Goal: Find specific page/section: Find specific page/section

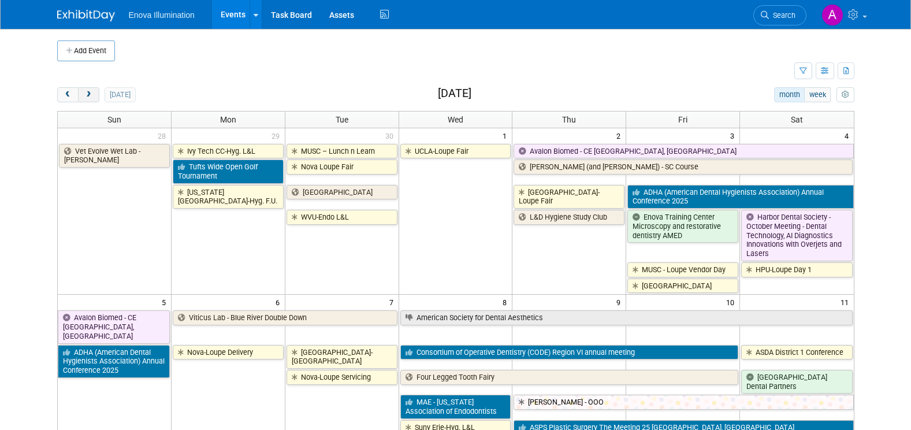
click at [90, 95] on span "next" at bounding box center [88, 95] width 9 height 8
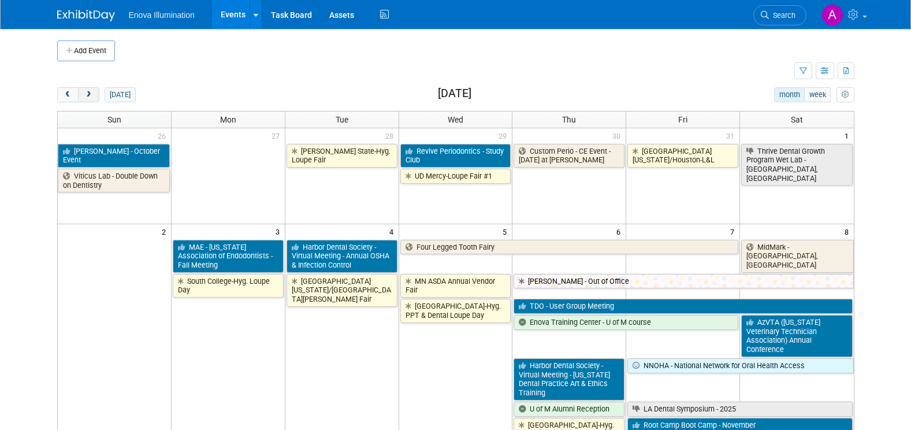
click at [90, 95] on span "next" at bounding box center [88, 95] width 9 height 8
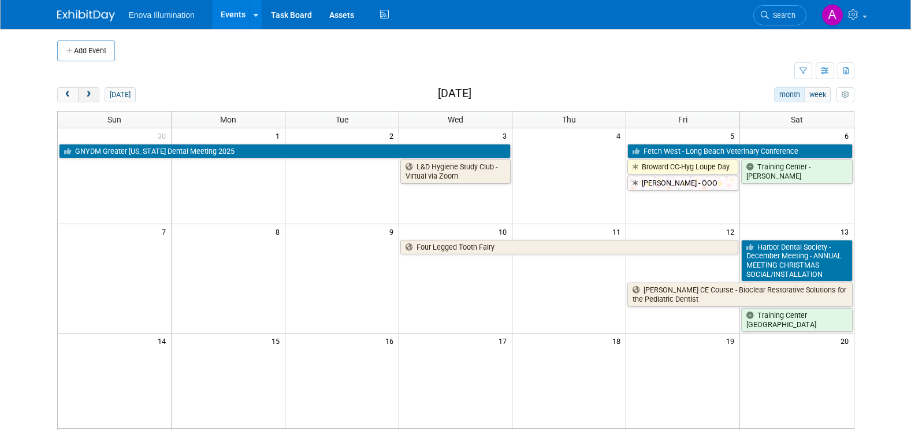
click at [90, 96] on span "next" at bounding box center [88, 95] width 9 height 8
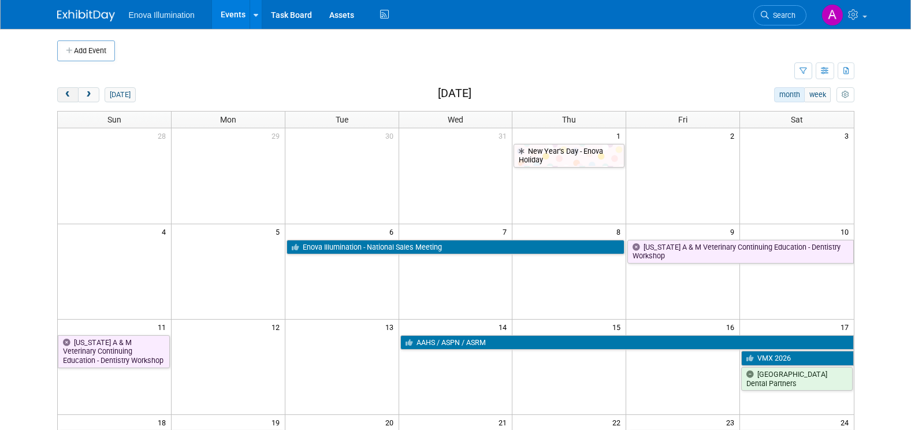
click at [64, 96] on span "prev" at bounding box center [68, 95] width 9 height 8
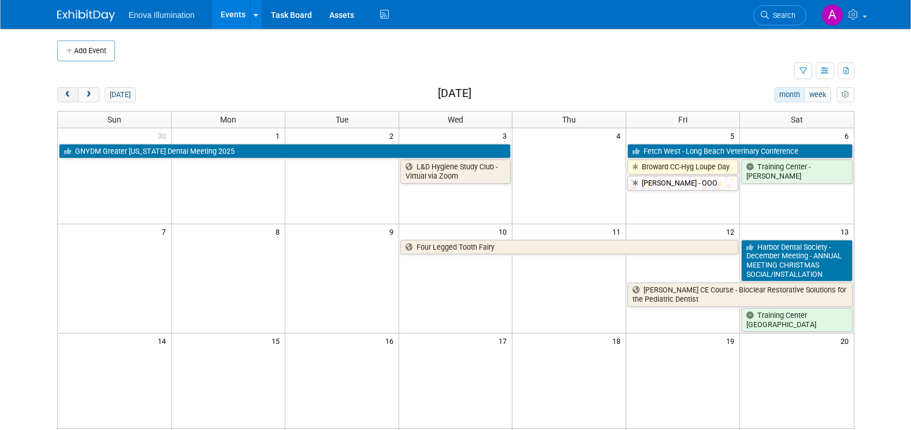
click at [64, 96] on span "prev" at bounding box center [68, 95] width 9 height 8
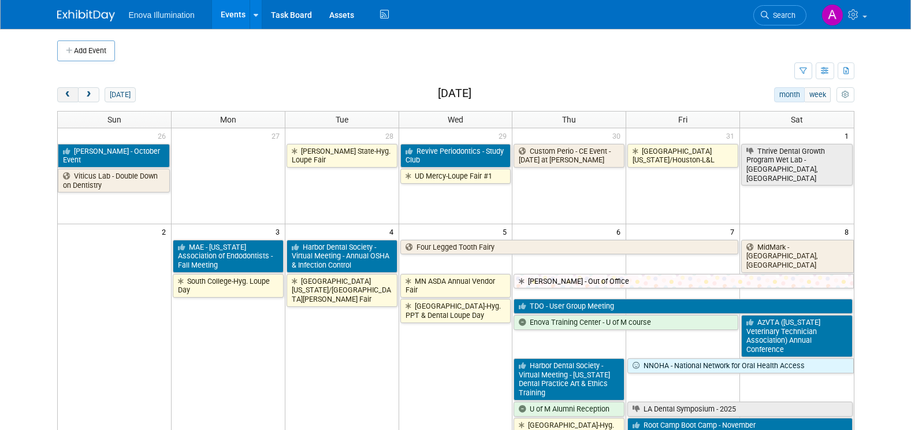
click at [64, 96] on span "prev" at bounding box center [68, 95] width 9 height 8
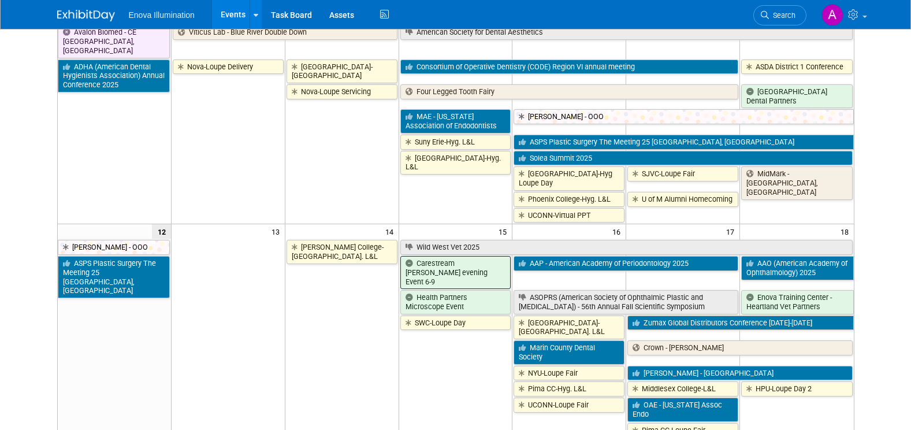
scroll to position [289, 0]
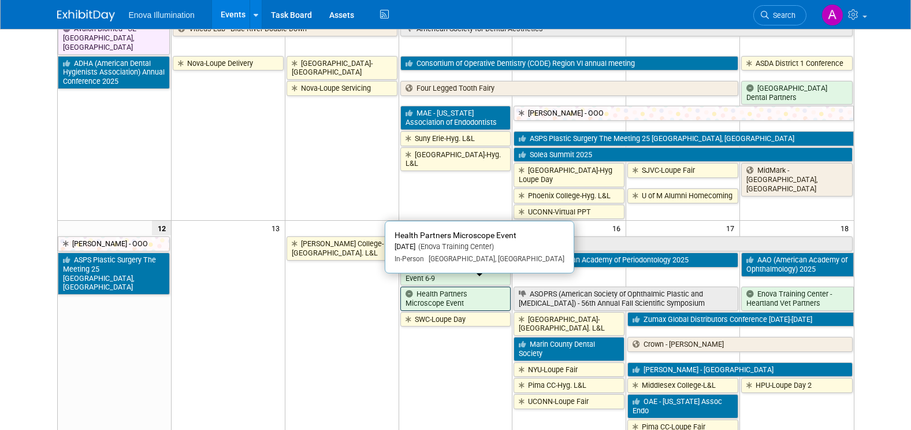
click at [441, 289] on link "Health Partners Microscope Event" at bounding box center [455, 299] width 111 height 24
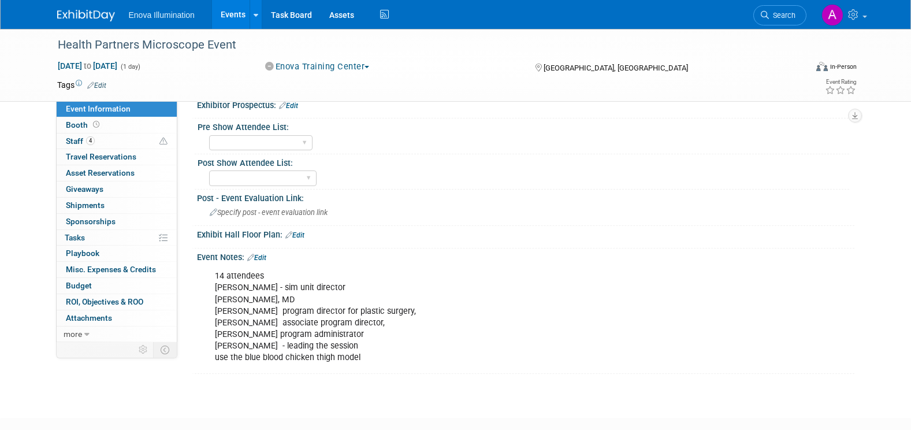
scroll to position [403, 0]
